Goal: Use online tool/utility: Utilize a website feature to perform a specific function

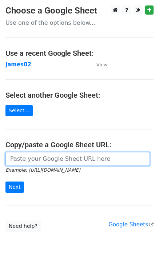
click at [29, 155] on input "url" at bounding box center [77, 159] width 145 height 14
click at [27, 158] on input "url" at bounding box center [77, 159] width 145 height 14
paste input "https://docs.google.com/spreadsheets/d/1oq76VrKvAl-Dm37zXbBhGN8tZ0gl_jLZkrr8VNg…"
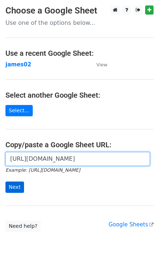
scroll to position [0, 213]
type input "https://docs.google.com/spreadsheets/d/1oq76VrKvAl-Dm37zXbBhGN8tZ0gl_jLZkrr8VNg…"
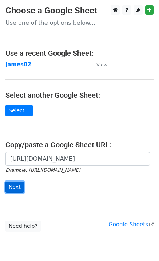
scroll to position [0, 0]
click at [12, 186] on input "Next" at bounding box center [14, 187] width 19 height 11
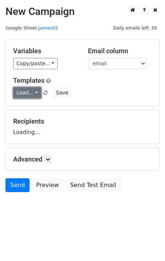
click at [17, 95] on link "Load..." at bounding box center [27, 92] width 28 height 11
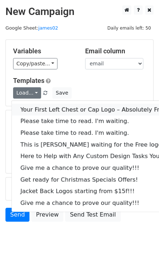
click at [37, 108] on link "Your First Left Chest or Cap Logo – Absolutely Free" at bounding box center [99, 110] width 174 height 12
